Goal: Check status

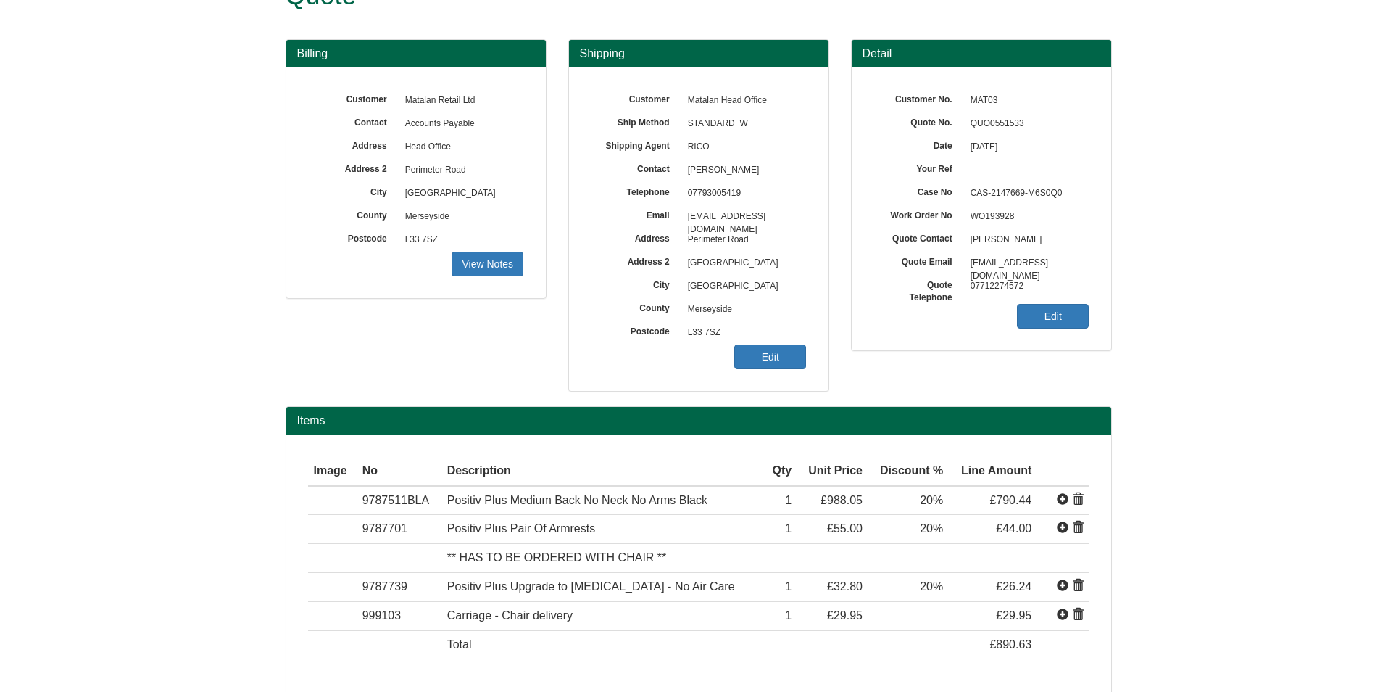
scroll to position [72, 0]
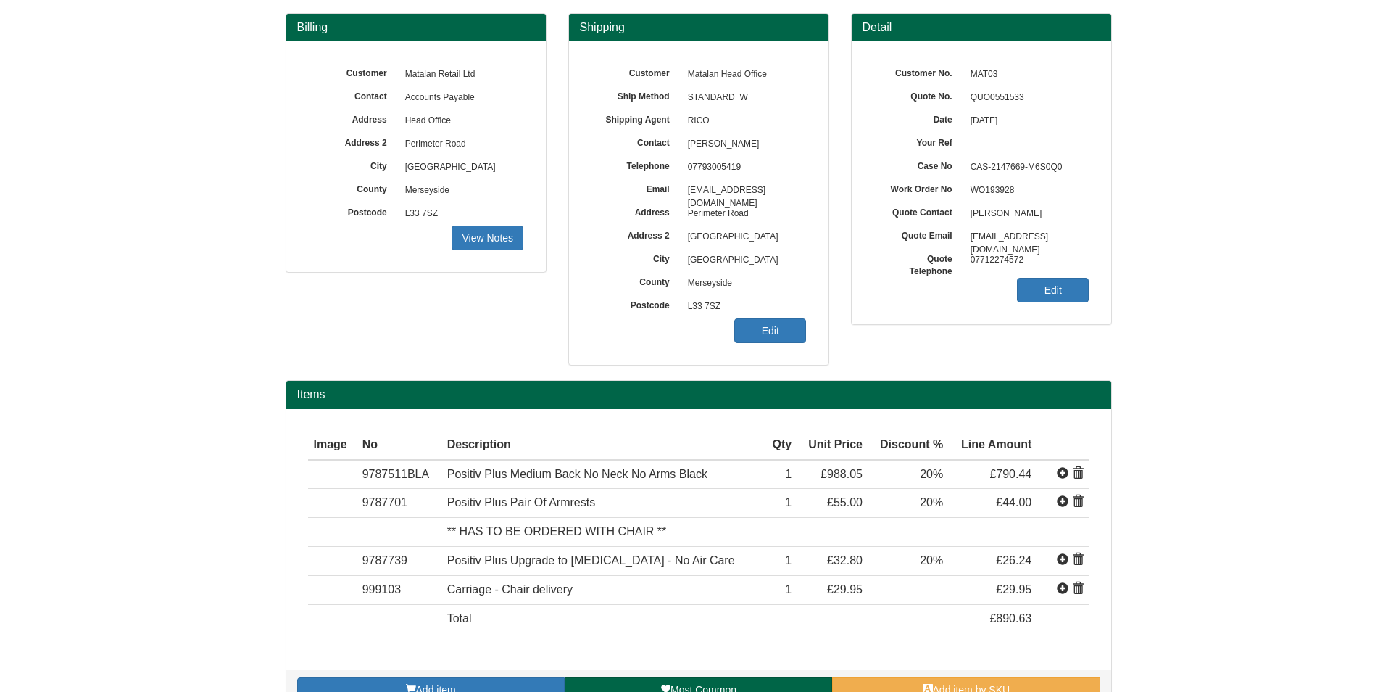
click at [723, 152] on span "[PERSON_NAME]" at bounding box center [744, 144] width 126 height 23
click at [726, 143] on span "[PERSON_NAME]" at bounding box center [744, 144] width 126 height 23
drag, startPoint x: 736, startPoint y: 143, endPoint x: 680, endPoint y: 149, distance: 56.8
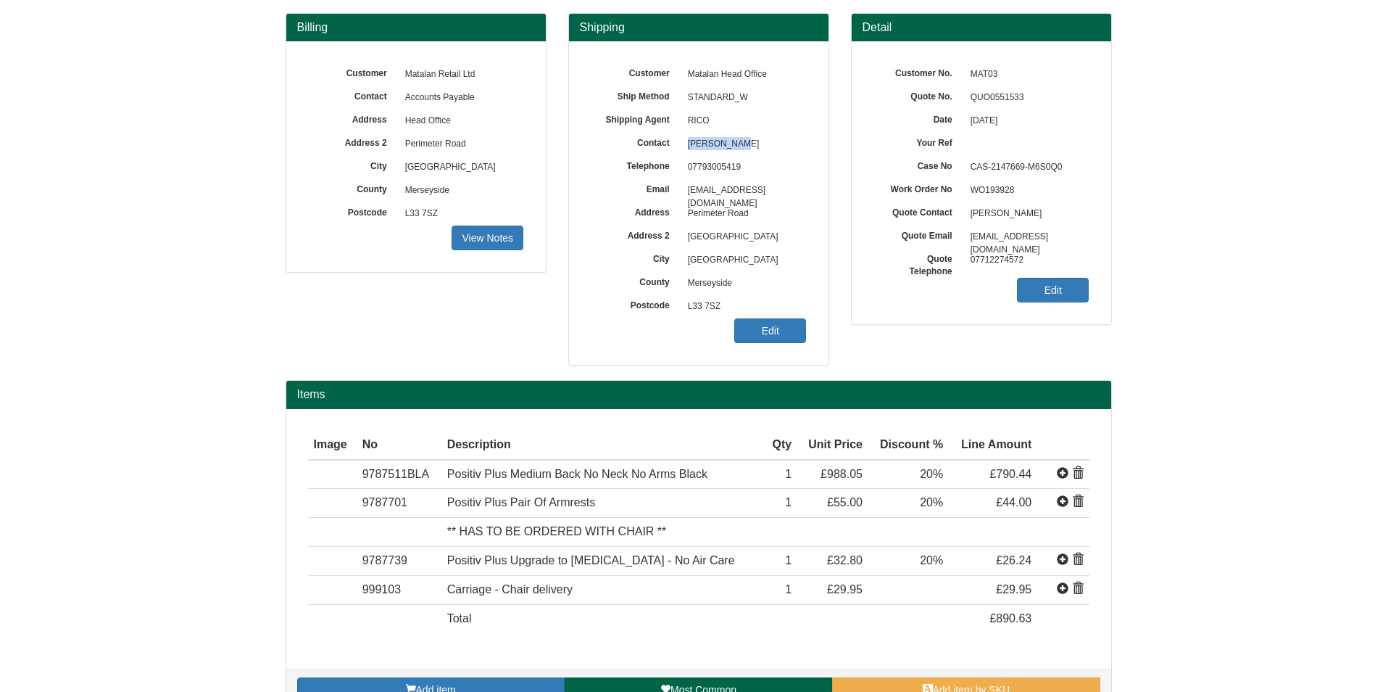
click at [681, 149] on span "[PERSON_NAME]" at bounding box center [744, 144] width 126 height 23
copy span "[PERSON_NAME]"
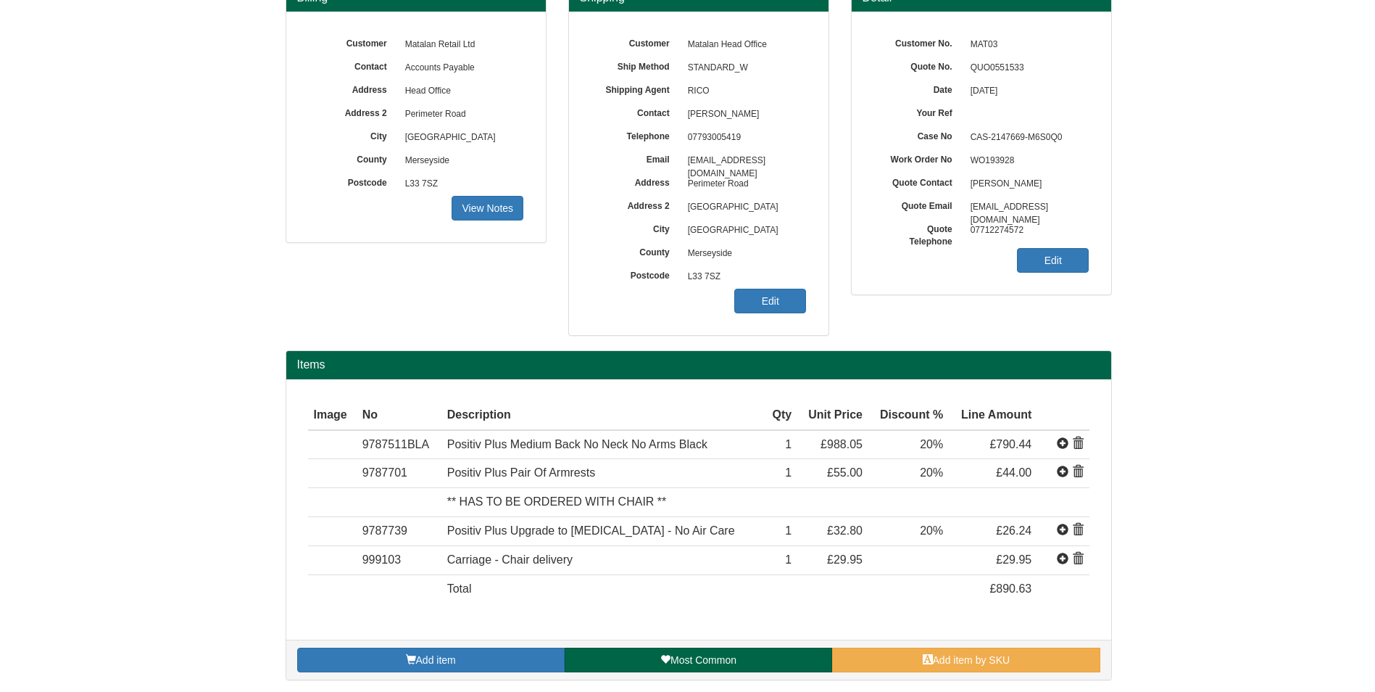
scroll to position [105, 0]
